Goal: Navigation & Orientation: Understand site structure

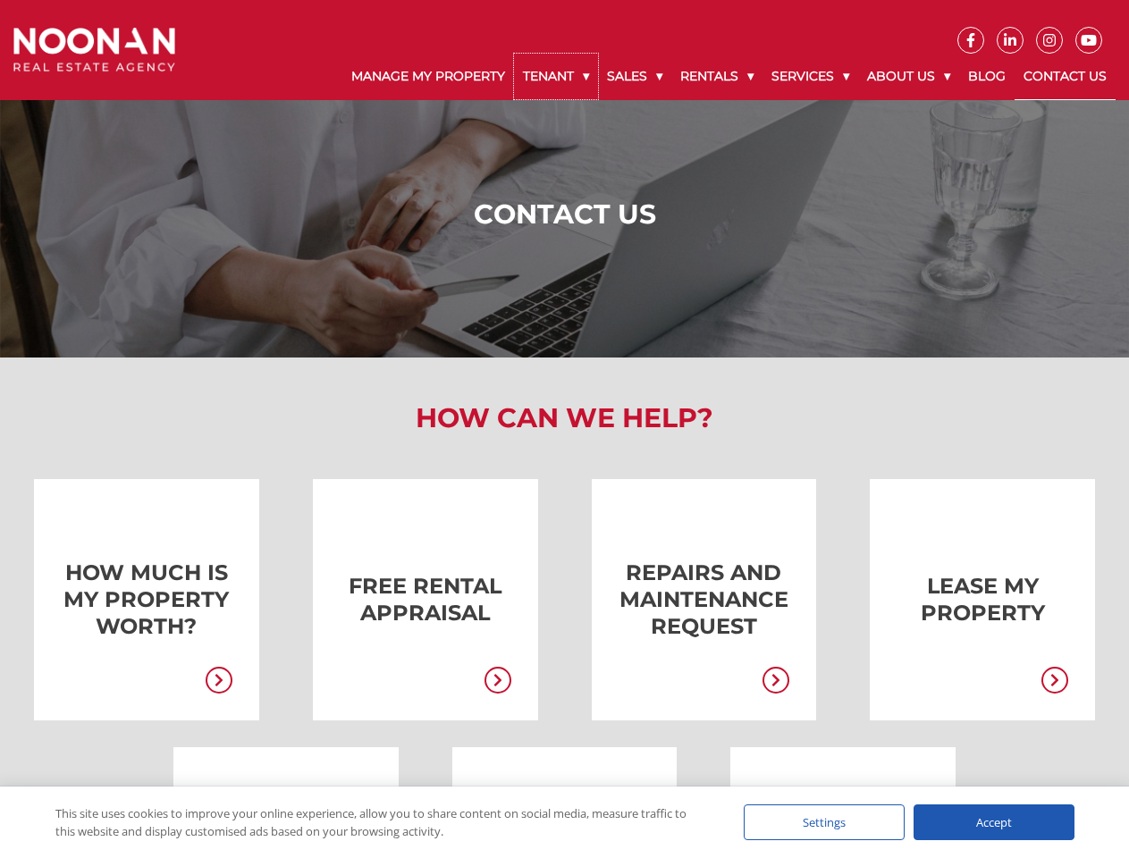
click at [556, 76] on link "Tenant" at bounding box center [556, 77] width 84 height 46
click at [636, 76] on link "Sales" at bounding box center [634, 77] width 73 height 46
click at [718, 76] on link "Rentals" at bounding box center [716, 77] width 91 height 46
click at [813, 76] on link "Services" at bounding box center [811, 77] width 96 height 46
